Goal: Task Accomplishment & Management: Use online tool/utility

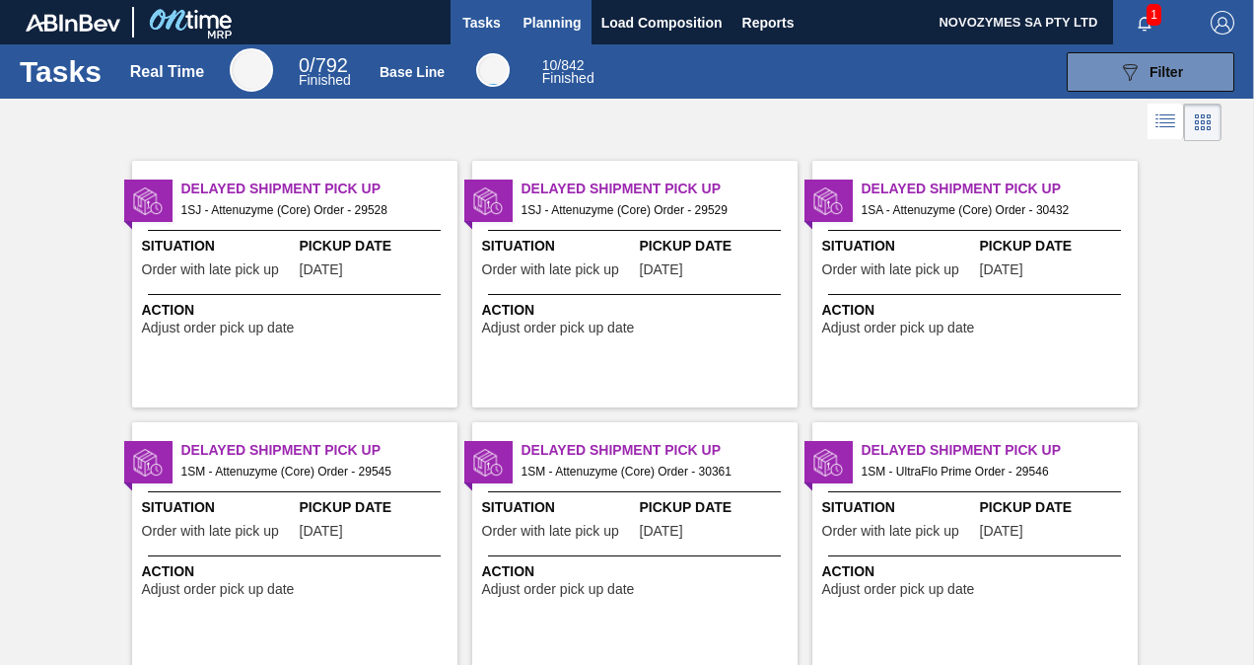
click at [552, 16] on span "Planning" at bounding box center [553, 23] width 58 height 24
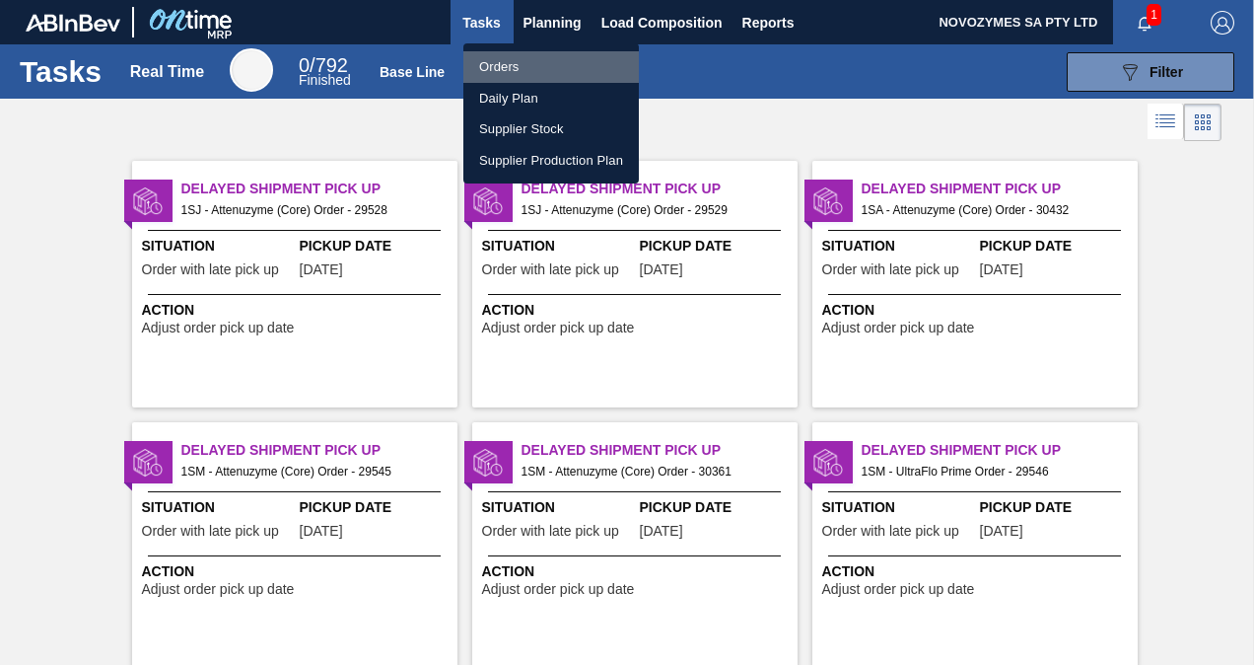
click at [534, 69] on li "Orders" at bounding box center [551, 67] width 176 height 32
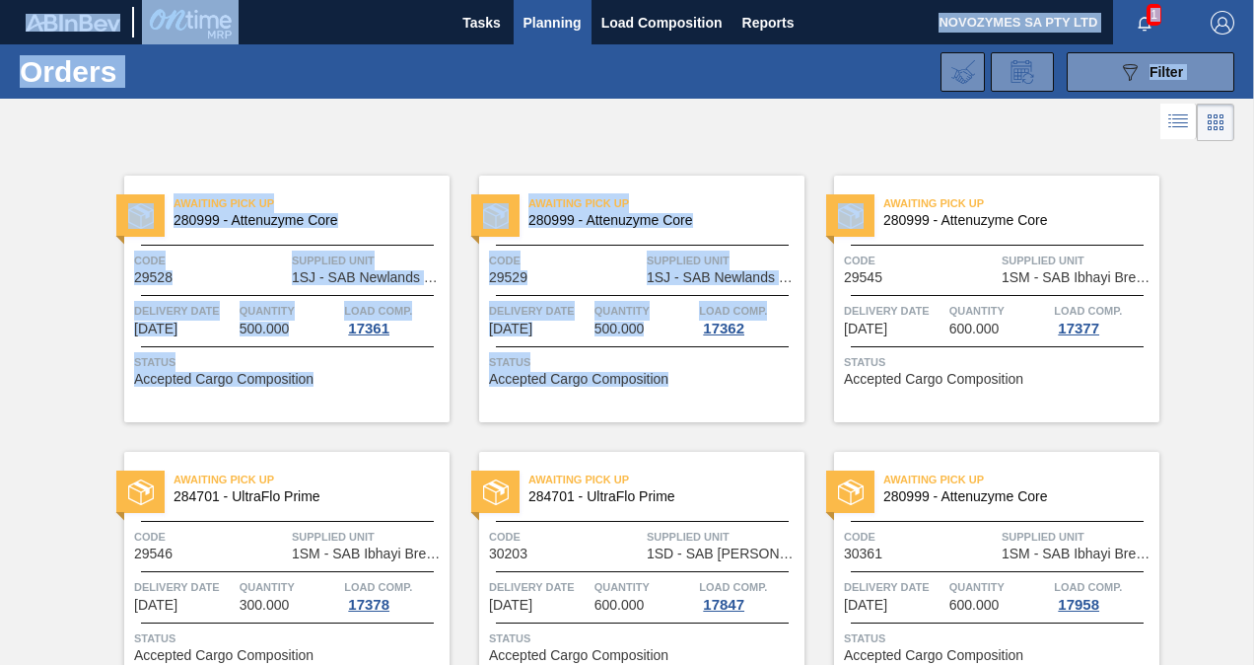
drag, startPoint x: 1250, startPoint y: 213, endPoint x: 1257, endPoint y: 328, distance: 115.6
click at [1253, 0] on html "Tasks Planning Load Composition Reports NOVOZYMES SA PTY LTD 1 Mark all as read…" at bounding box center [627, 0] width 1254 height 0
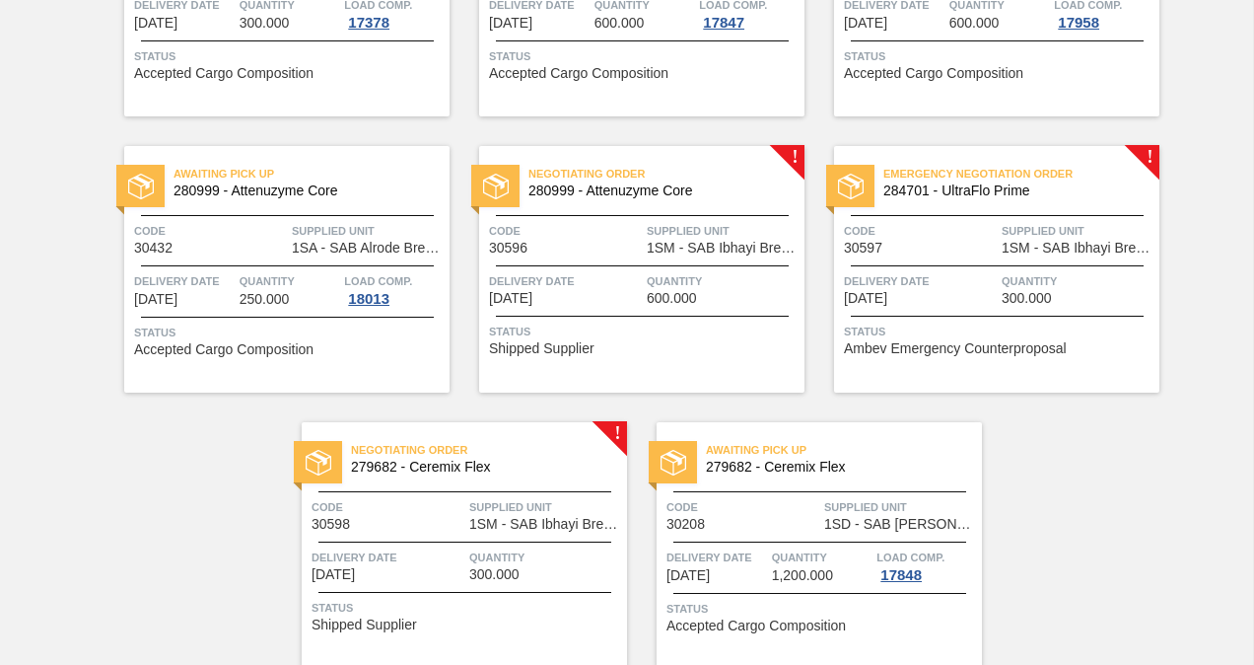
click at [782, 158] on div "Negotiating Order 280999 - Attenuzyme Core Code 30596 Supplied Unit 1SM - SAB I…" at bounding box center [641, 269] width 325 height 246
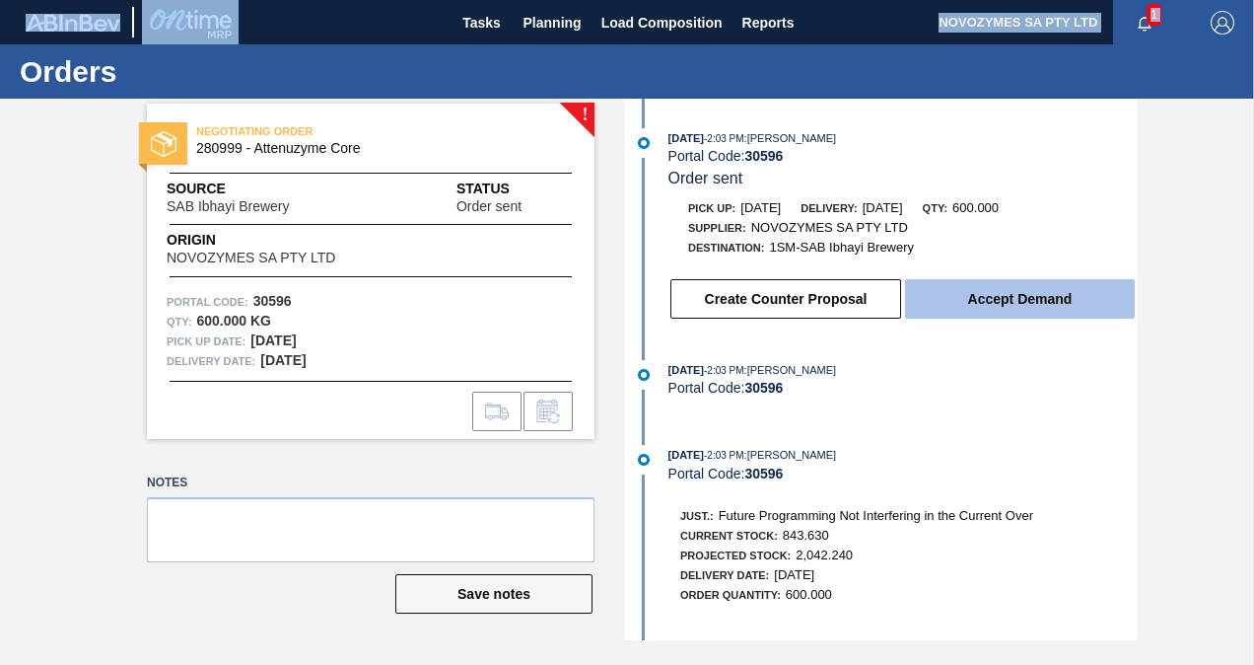
click at [1018, 312] on button "Accept Demand" at bounding box center [1020, 298] width 230 height 39
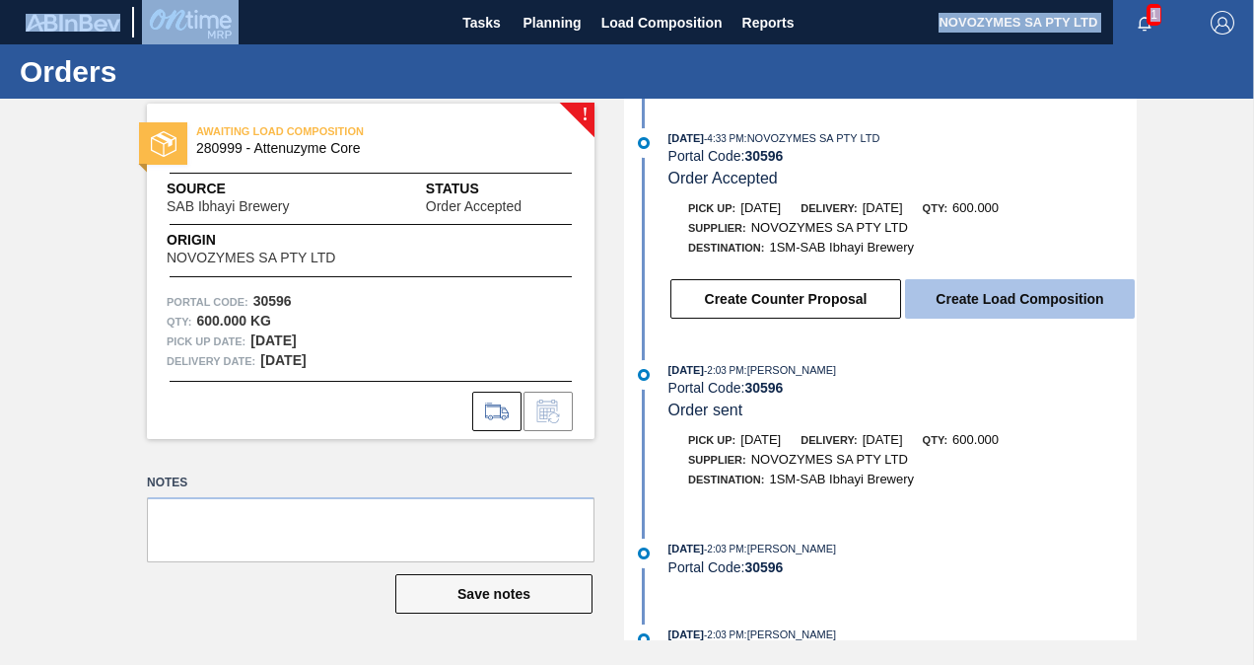
click at [1018, 311] on button "Create Load Composition" at bounding box center [1020, 298] width 230 height 39
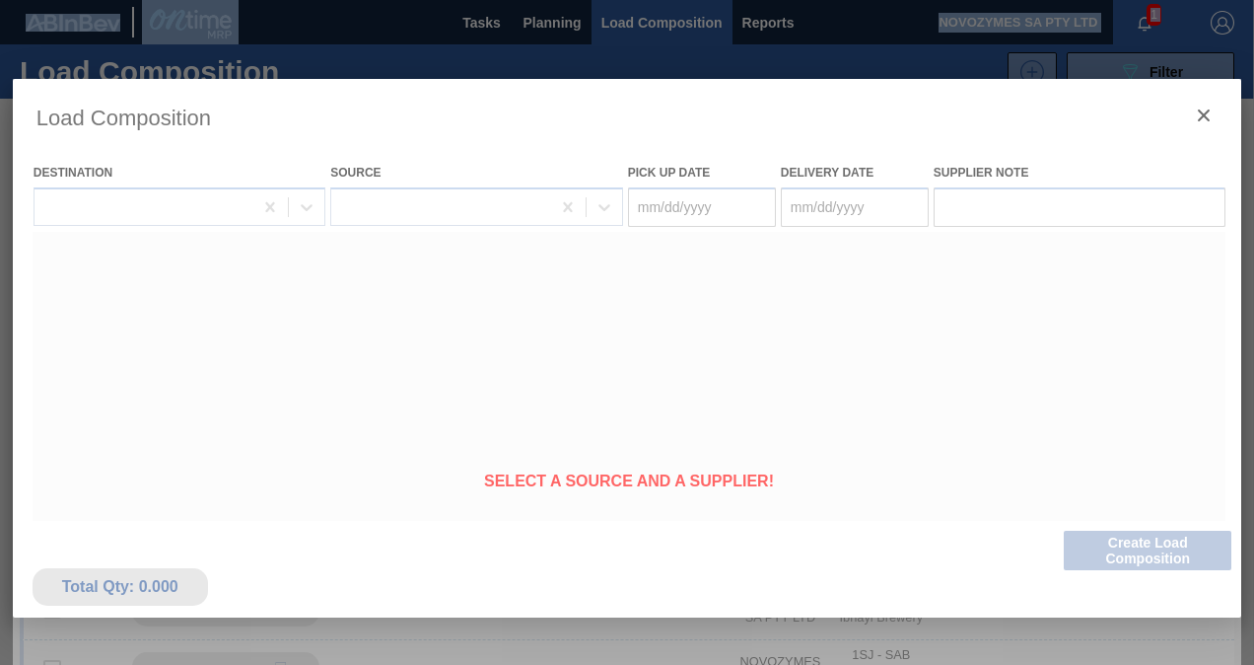
type Date "[DATE]"
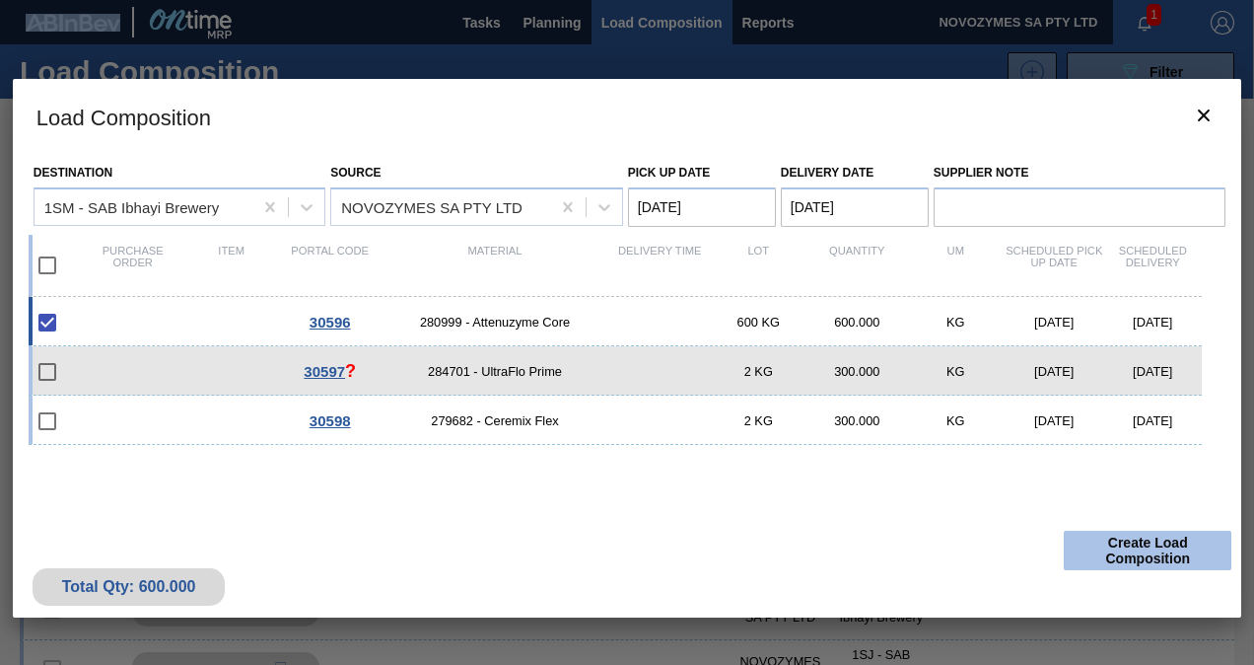
click at [1124, 551] on button "Create Load Composition" at bounding box center [1148, 549] width 168 height 39
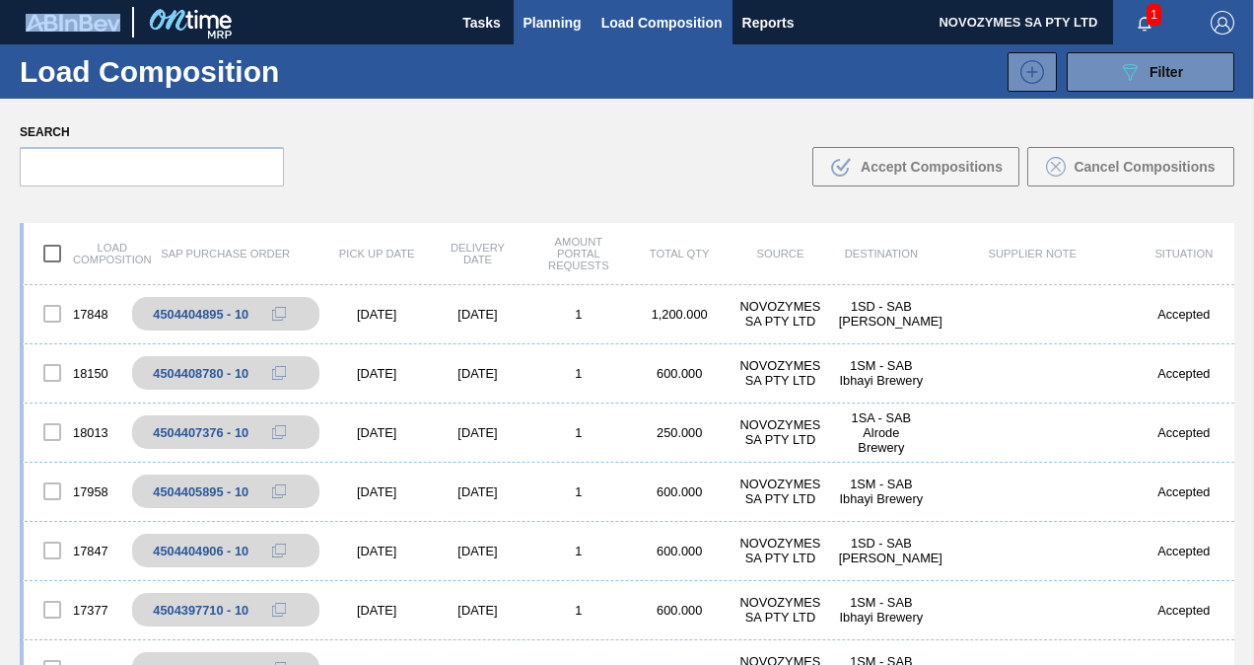
click at [561, 29] on span "Planning" at bounding box center [553, 23] width 58 height 24
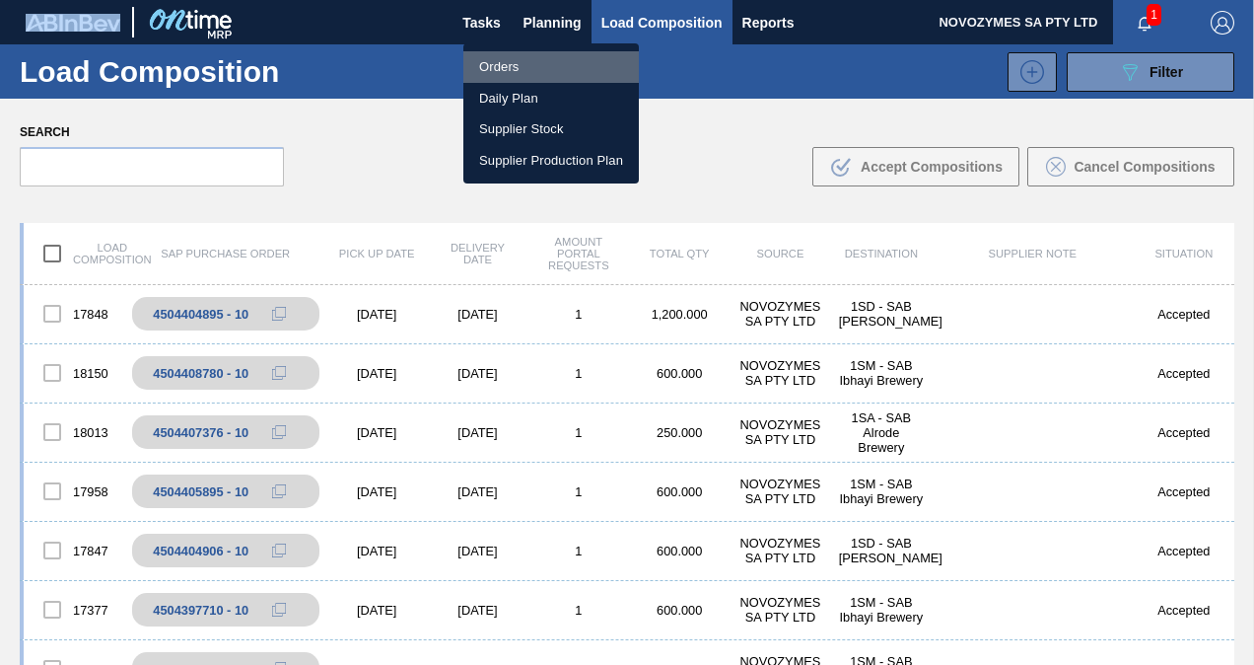
click at [513, 71] on li "Orders" at bounding box center [551, 67] width 176 height 32
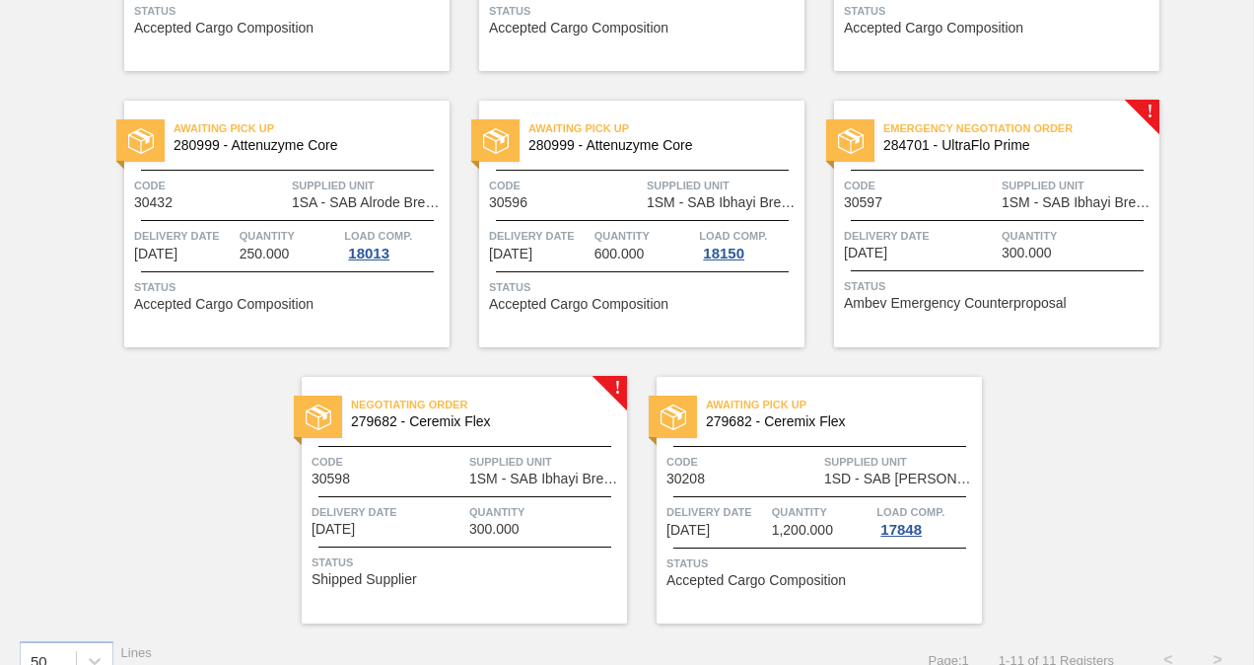
scroll to position [634, 0]
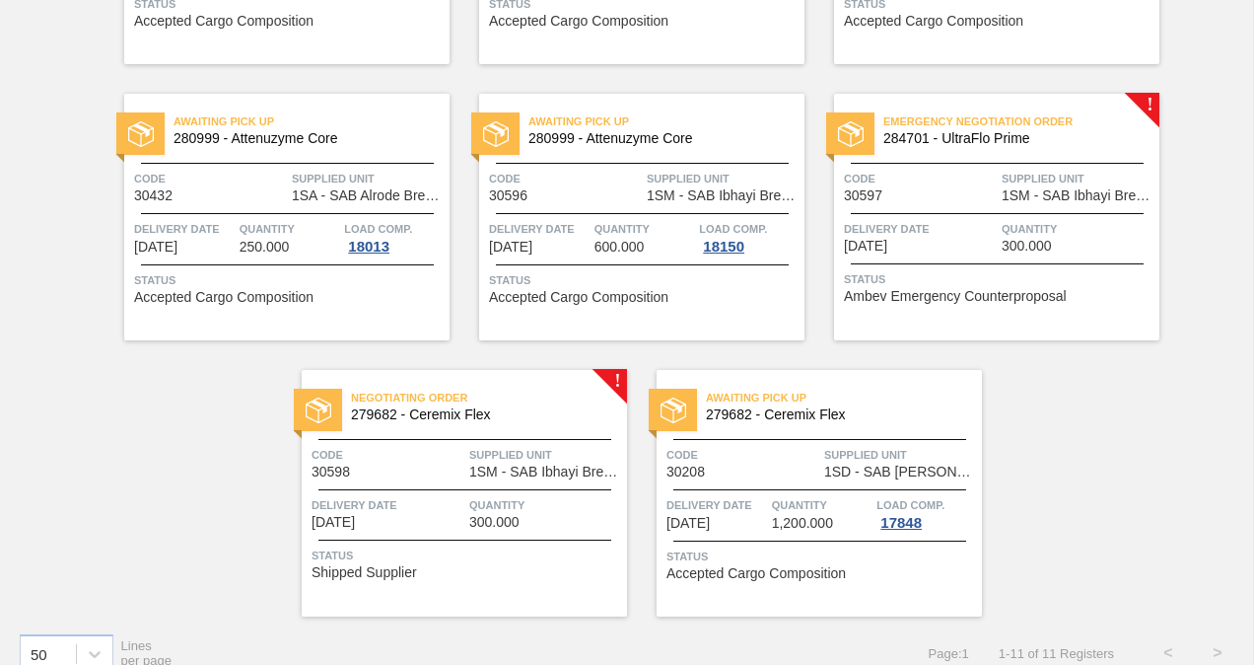
click at [1035, 199] on span "1SM - SAB Ibhayi Brewery" at bounding box center [1078, 195] width 153 height 15
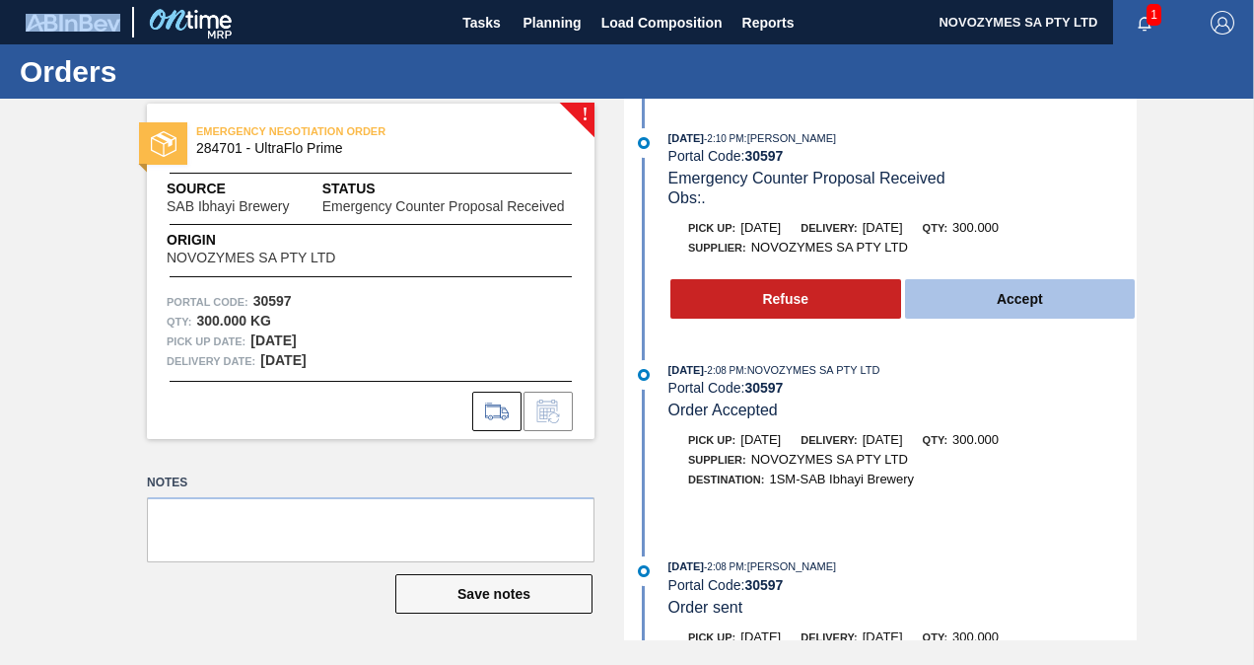
click at [956, 310] on button "Accept" at bounding box center [1020, 298] width 231 height 39
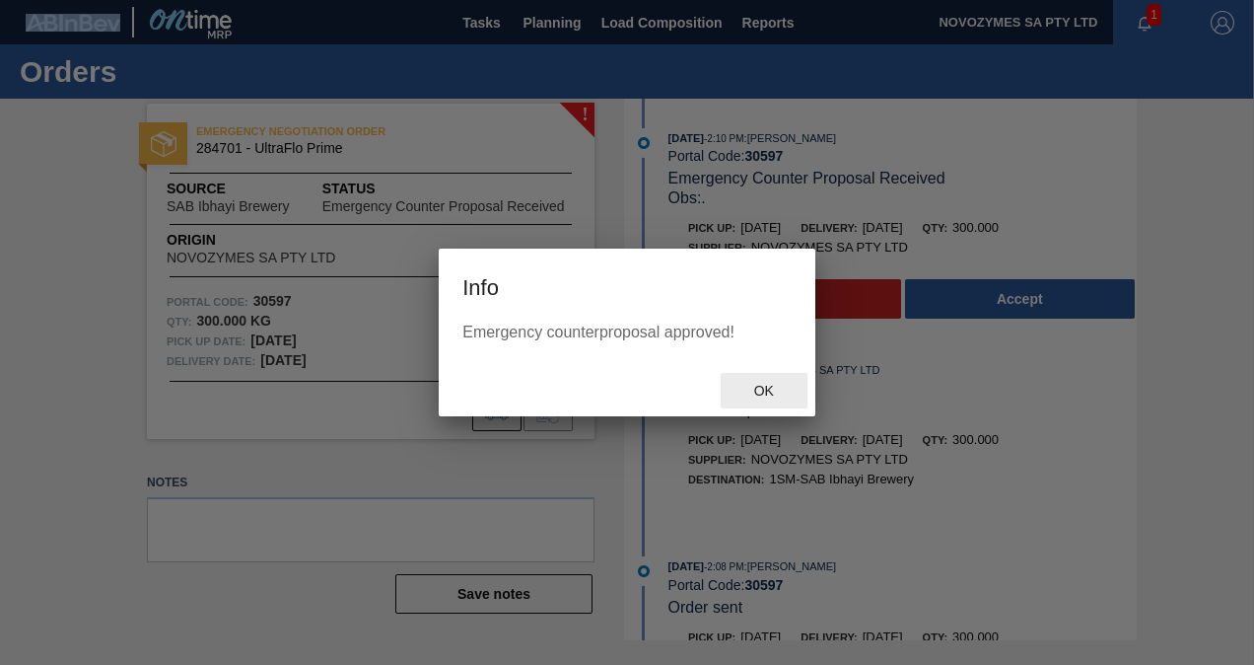
click at [769, 387] on span "Ok" at bounding box center [764, 391] width 51 height 16
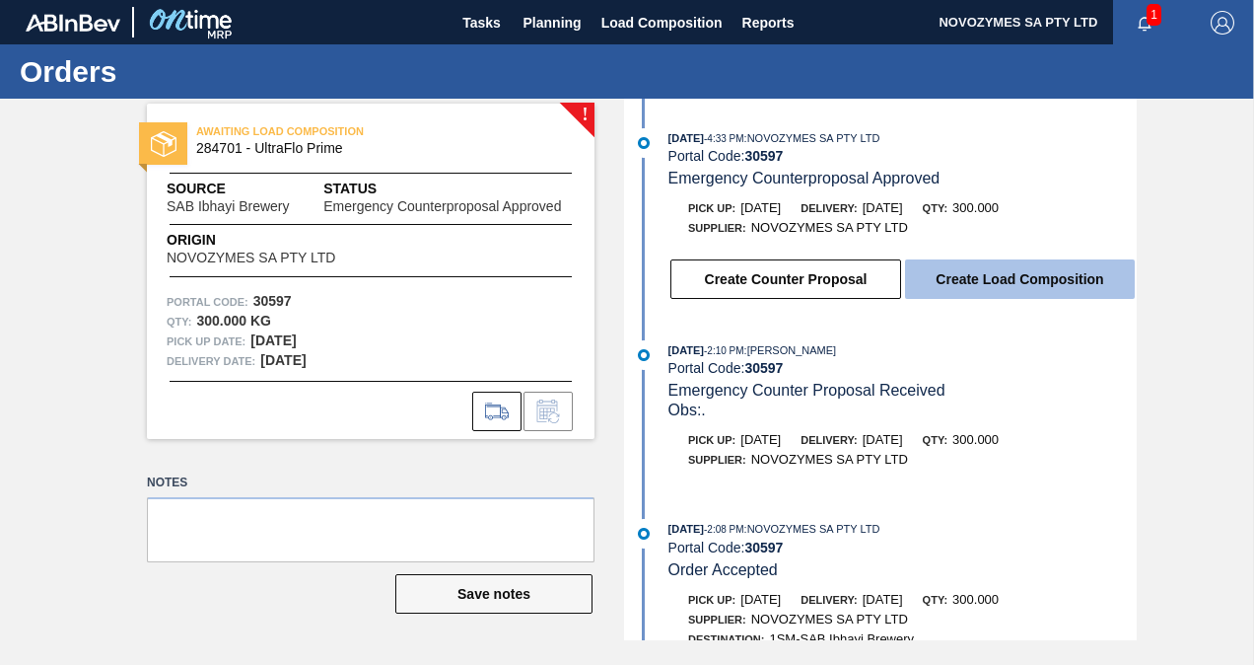
click at [989, 282] on button "Create Load Composition" at bounding box center [1020, 278] width 230 height 39
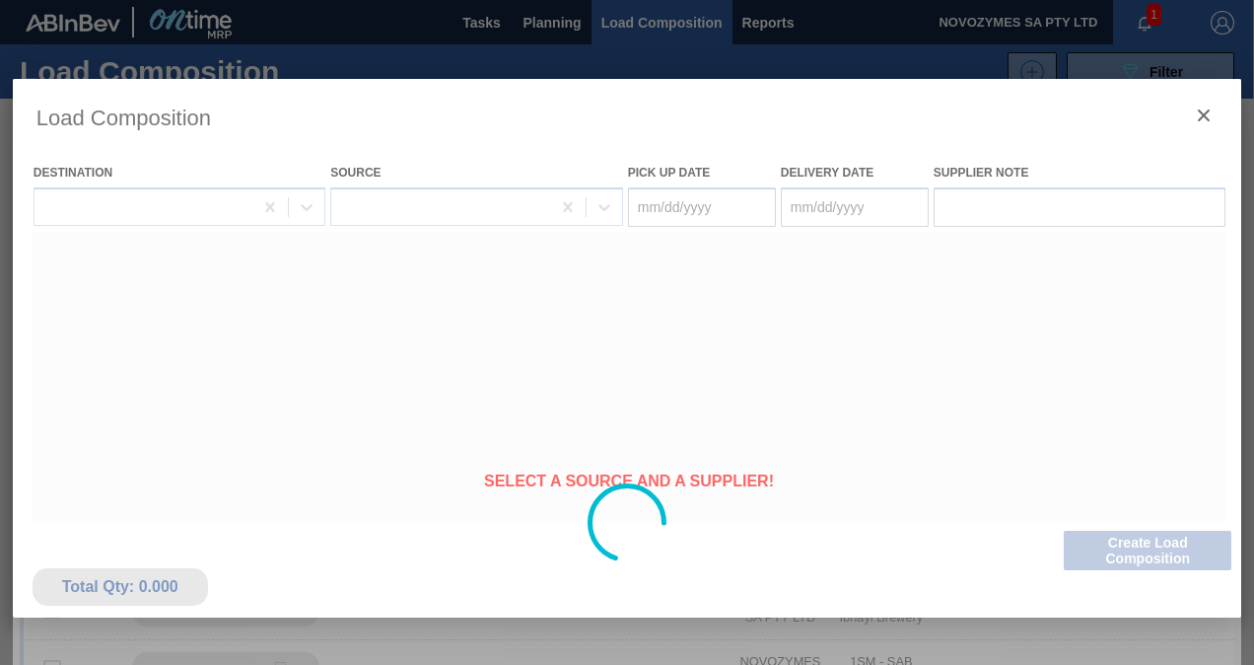
type Date "[DATE]"
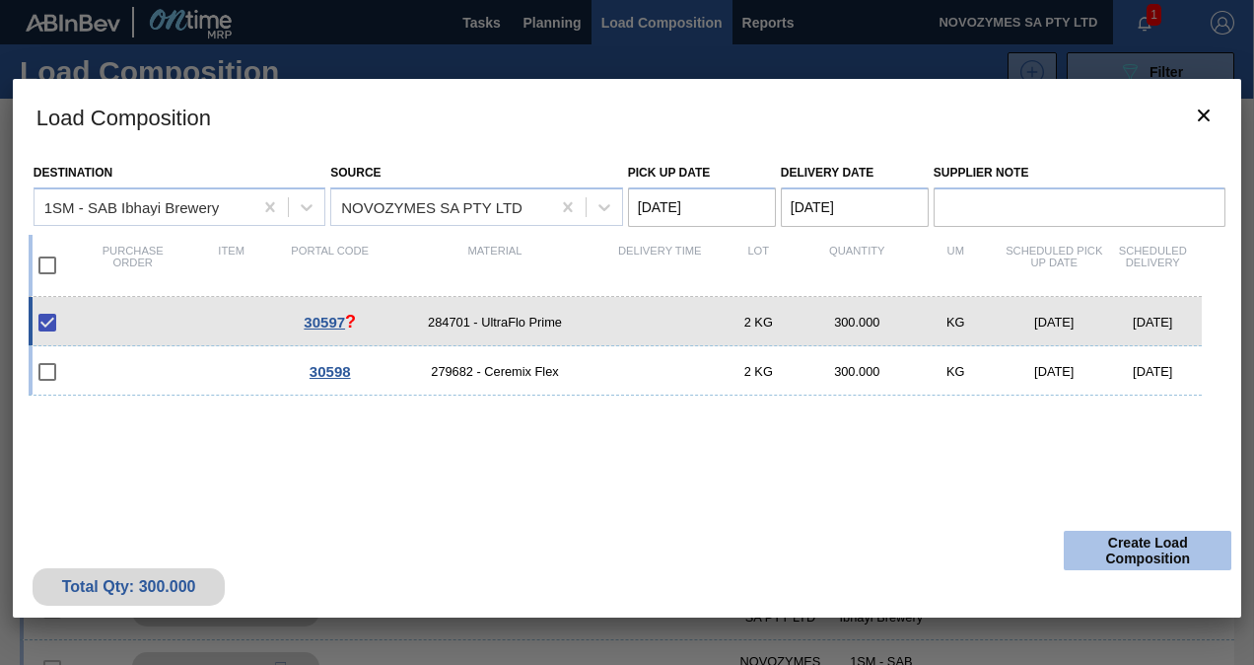
click at [1134, 544] on button "Create Load Composition" at bounding box center [1148, 549] width 168 height 39
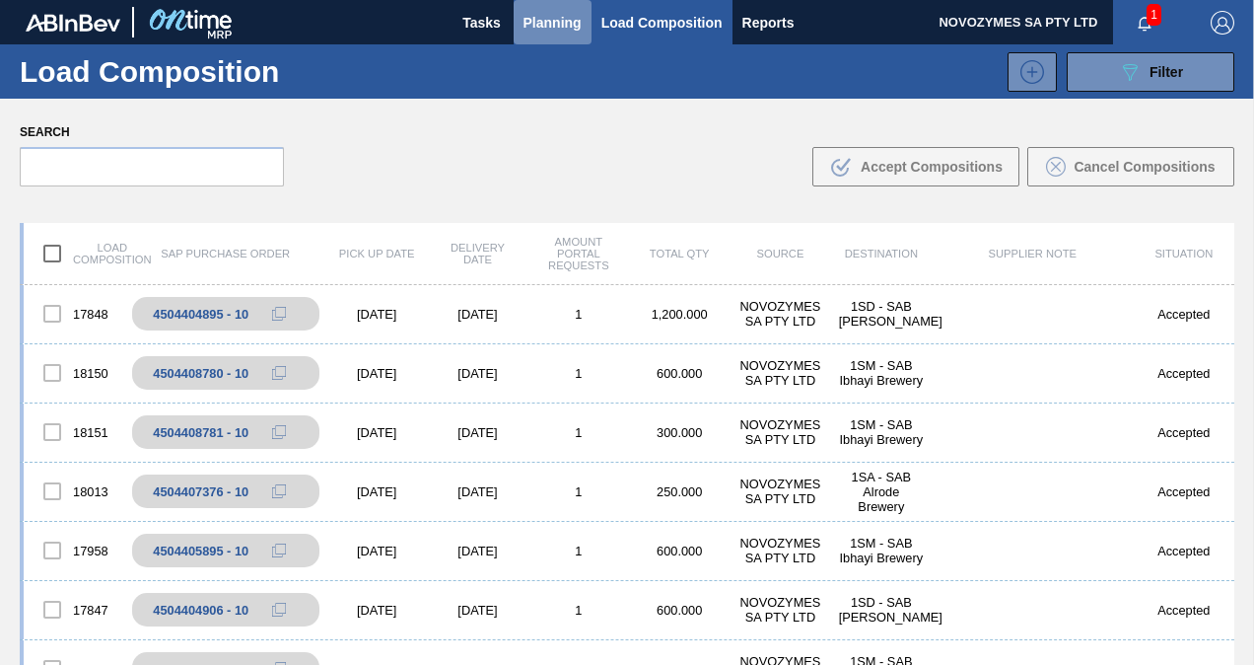
click at [555, 14] on span "Planning" at bounding box center [553, 23] width 58 height 24
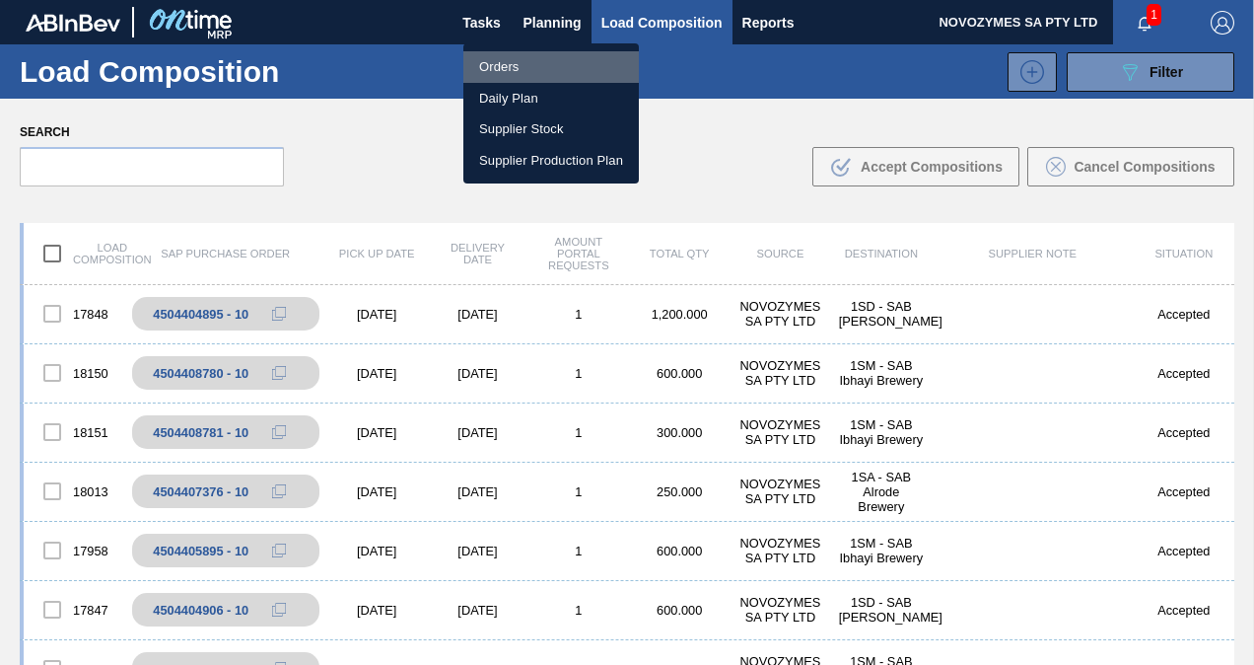
click at [509, 70] on li "Orders" at bounding box center [551, 67] width 176 height 32
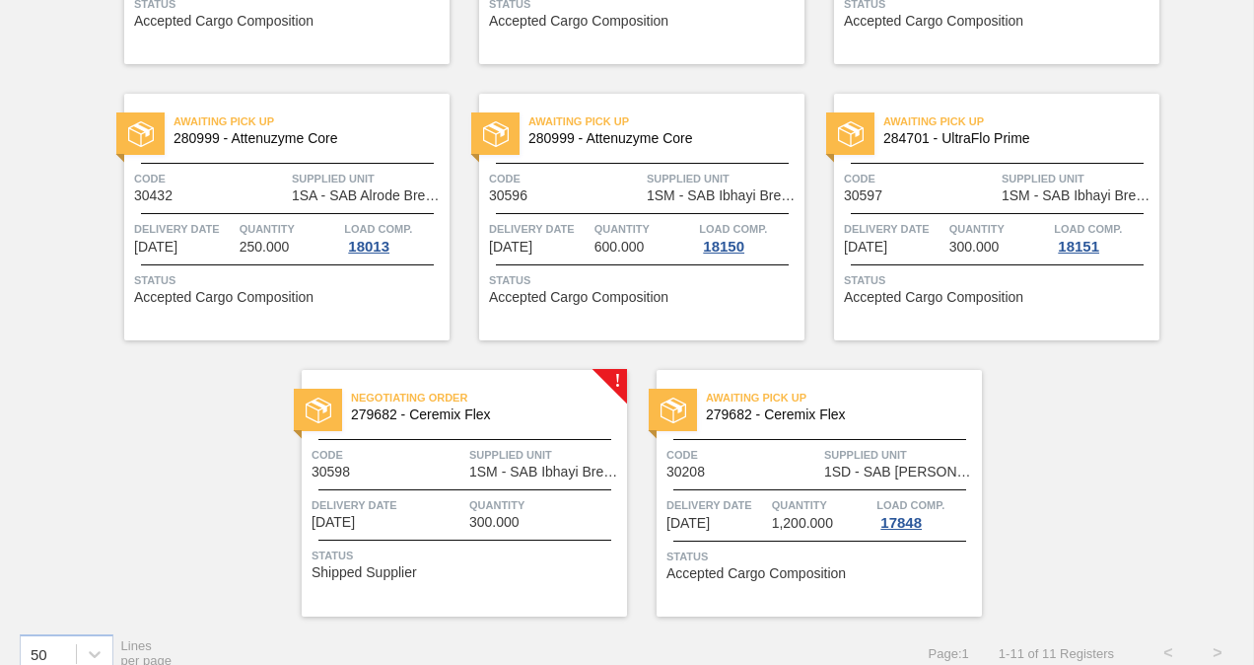
scroll to position [658, 0]
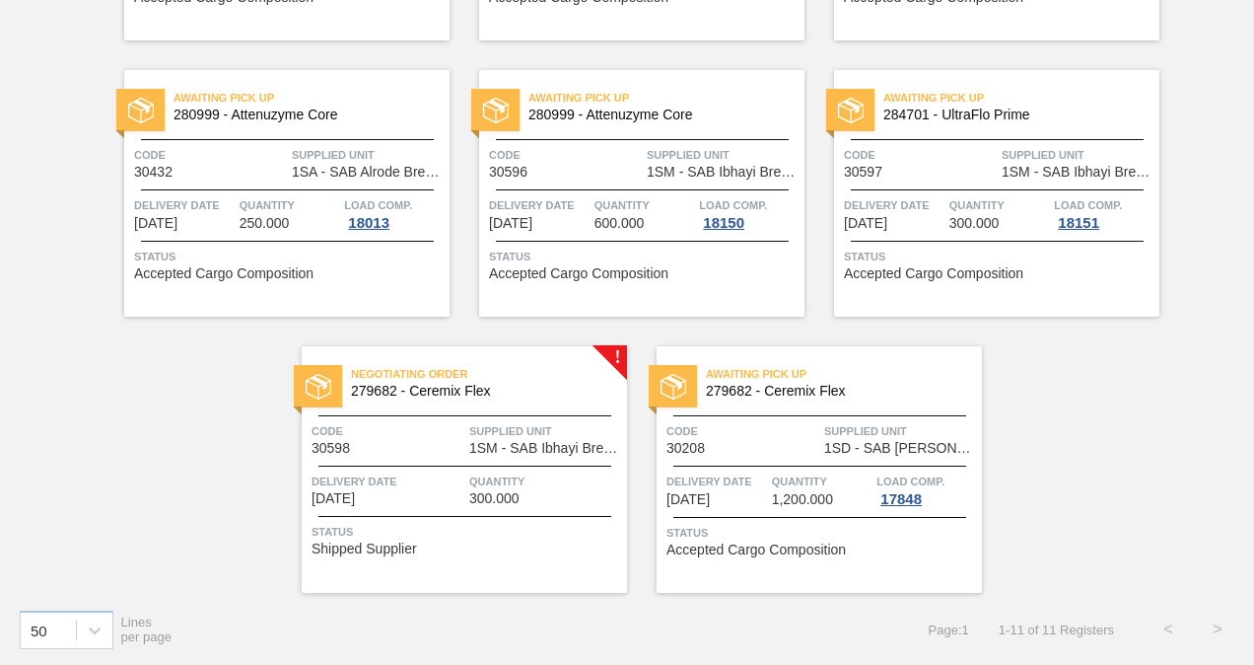
click at [530, 387] on span "279682 - Ceremix Flex" at bounding box center [481, 391] width 260 height 15
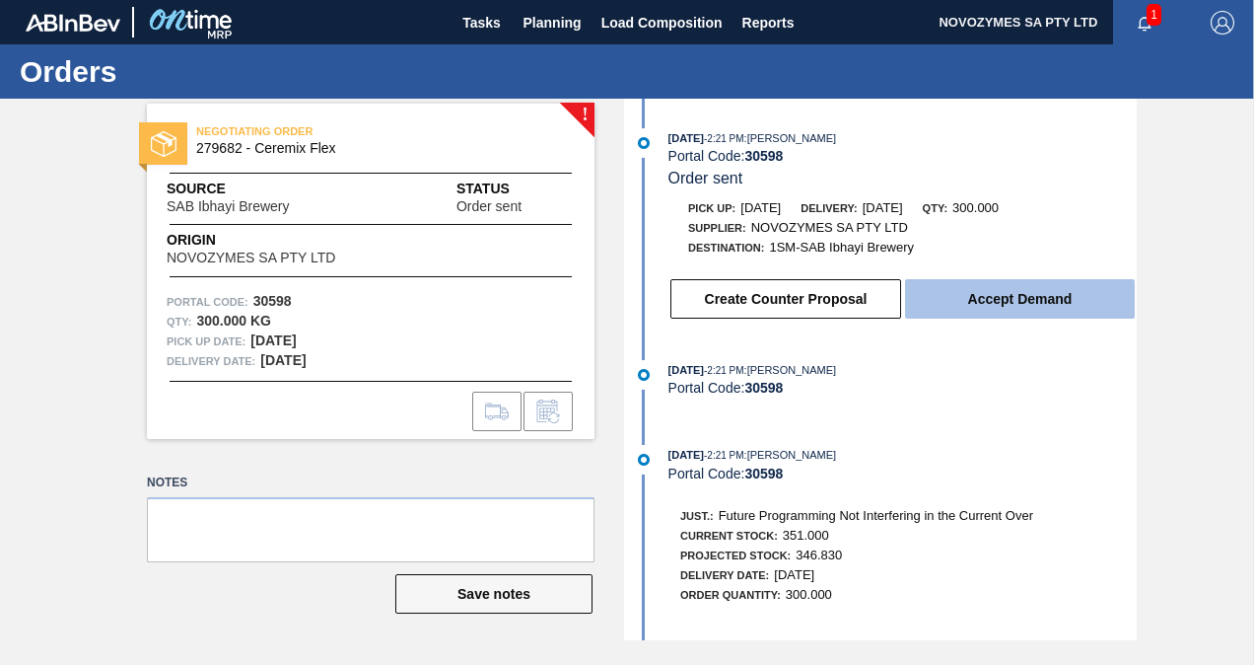
click at [980, 302] on button "Accept Demand" at bounding box center [1020, 298] width 230 height 39
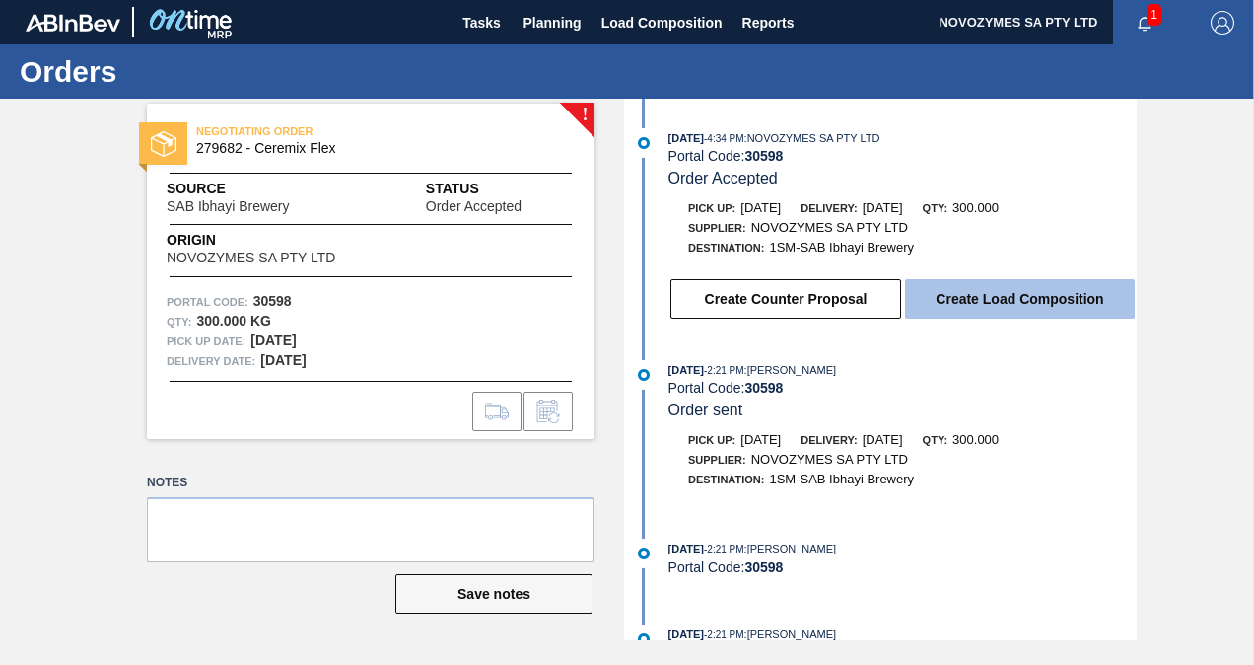
click at [1020, 299] on button "Create Load Composition" at bounding box center [1020, 298] width 230 height 39
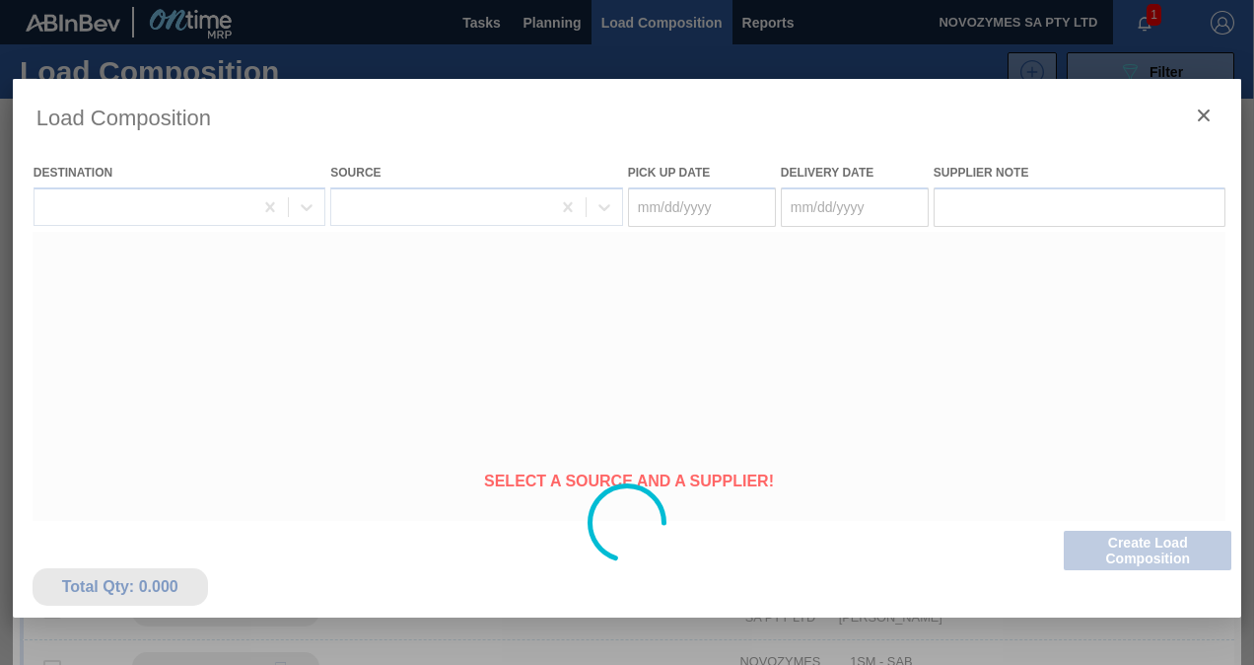
type Date "[DATE]"
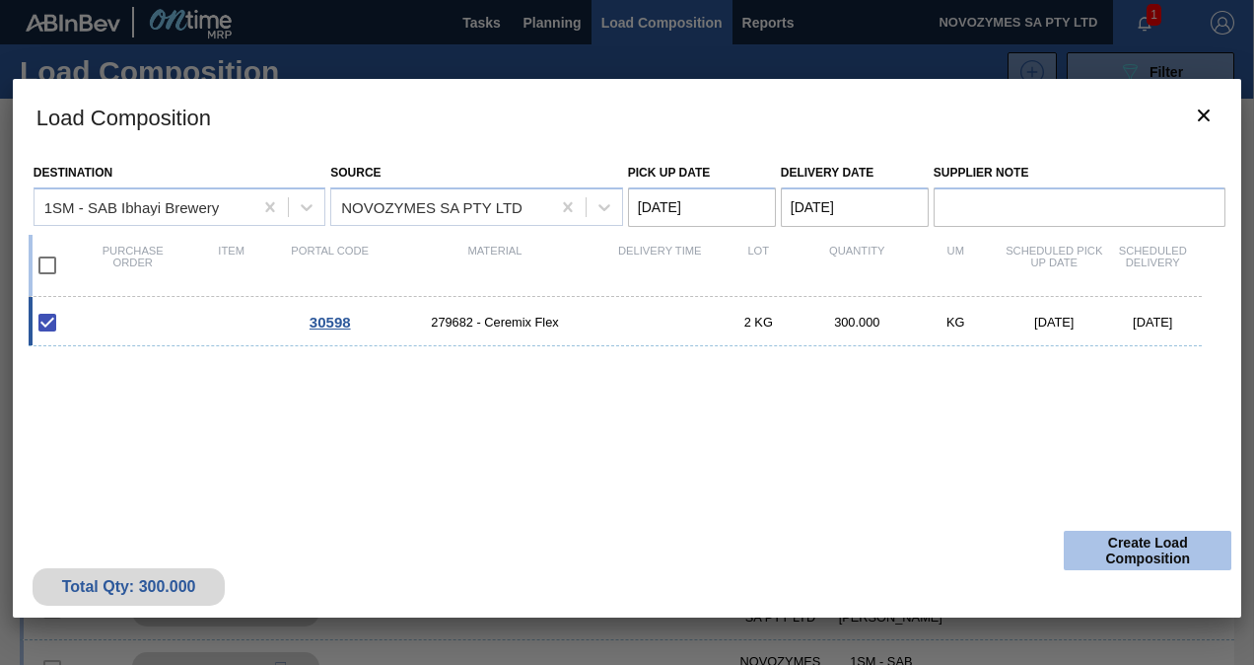
click at [1130, 548] on button "Create Load Composition" at bounding box center [1148, 549] width 168 height 39
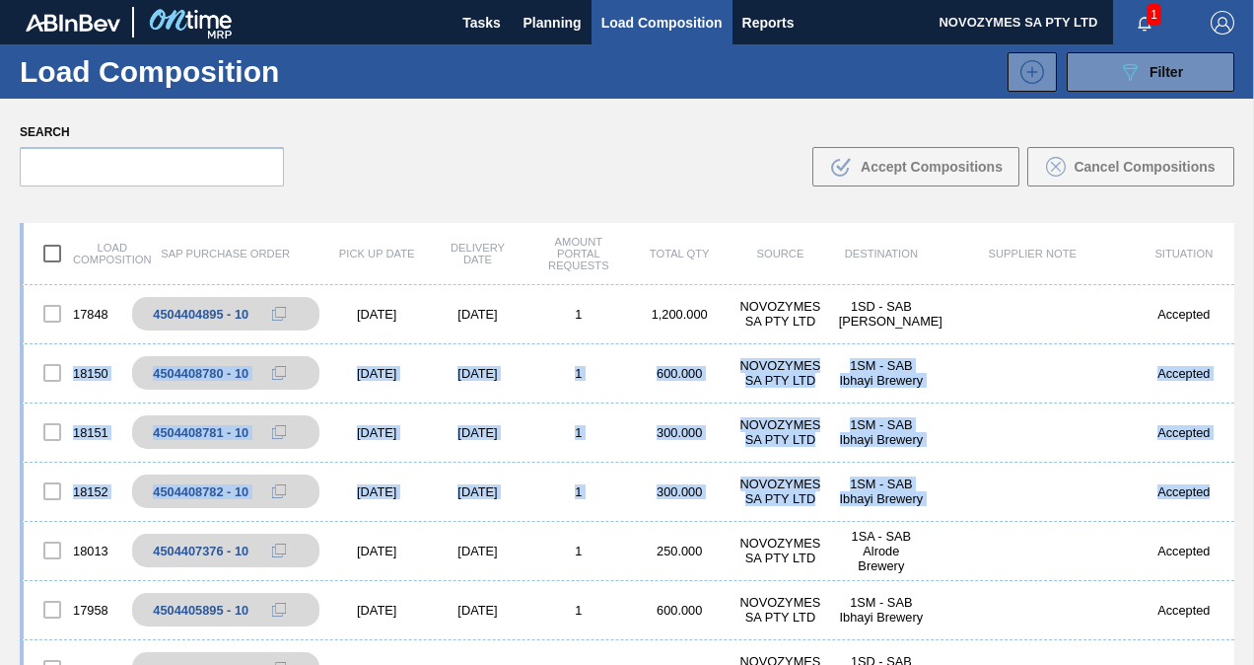
drag, startPoint x: 1232, startPoint y: 334, endPoint x: 1244, endPoint y: 480, distance: 146.4
click at [1244, 480] on div "Load composition SAP Purchase Order Pick up Date Delivery Date Amount Portal Re…" at bounding box center [627, 506] width 1254 height 600
